Goal: Task Accomplishment & Management: Use online tool/utility

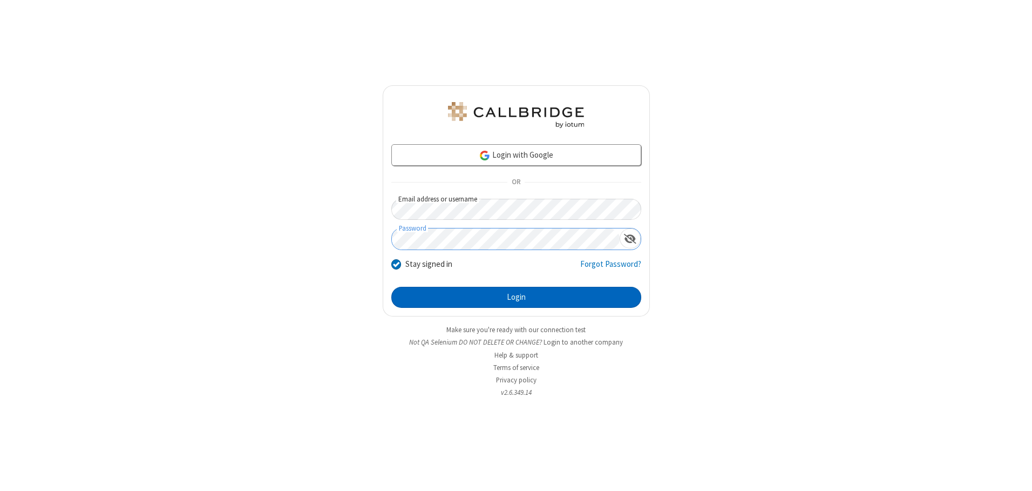
click at [516, 297] on button "Login" at bounding box center [516, 298] width 250 height 22
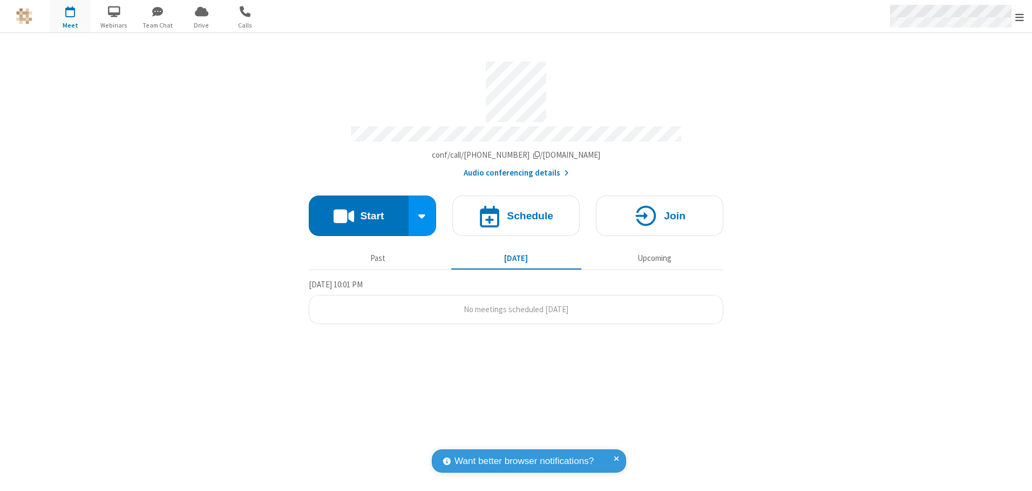
click at [1020, 17] on span "Open menu" at bounding box center [1019, 17] width 9 height 11
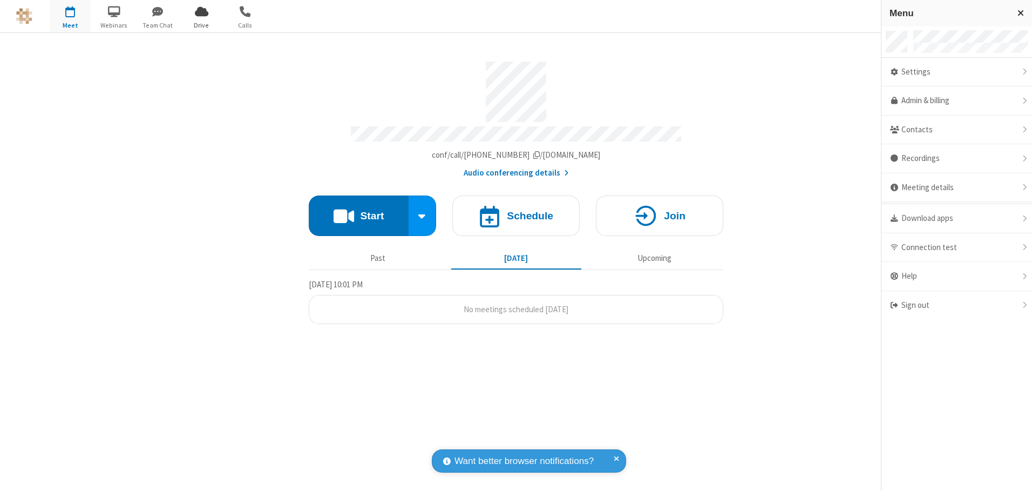
click at [201, 25] on span "Drive" at bounding box center [201, 26] width 40 height 10
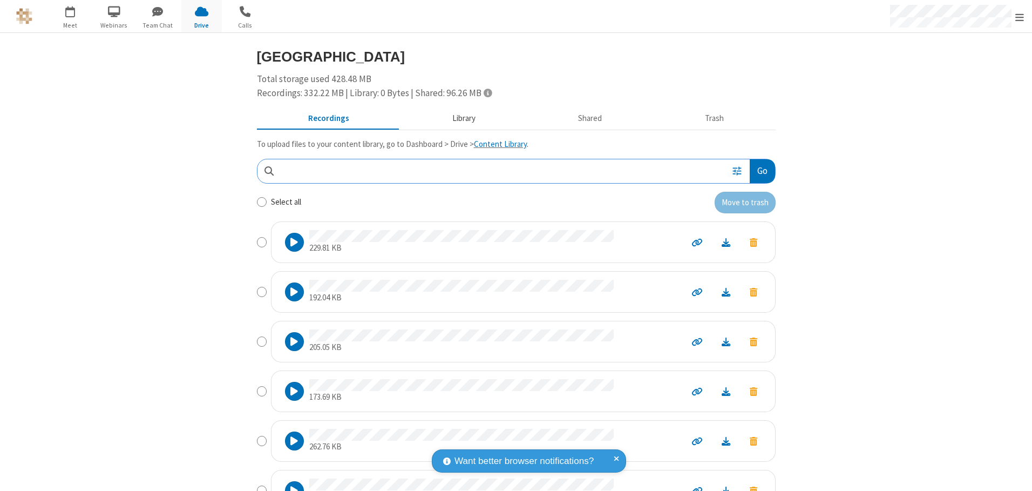
click at [458, 118] on button "Library" at bounding box center [463, 118] width 126 height 21
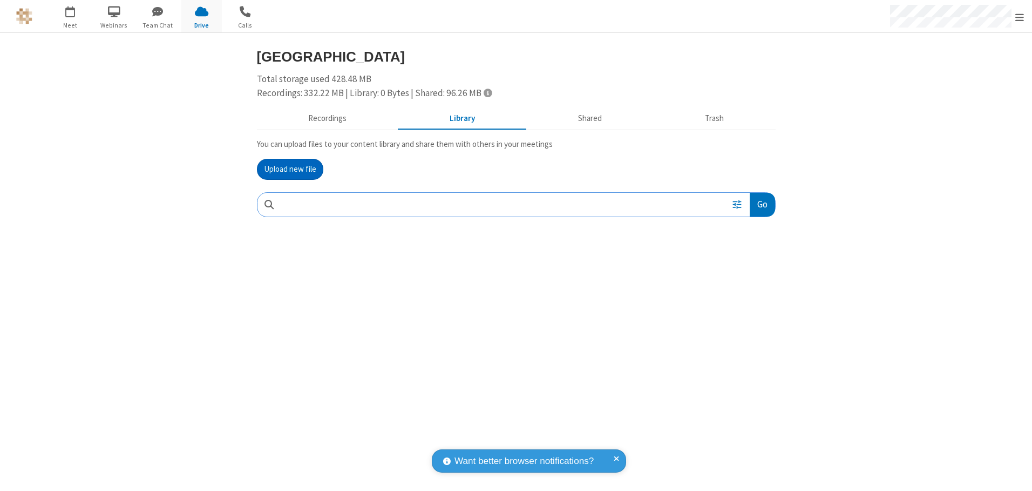
click at [290, 169] on button "Upload new file" at bounding box center [290, 170] width 66 height 22
